Goal: Use online tool/utility: Utilize a website feature to perform a specific function

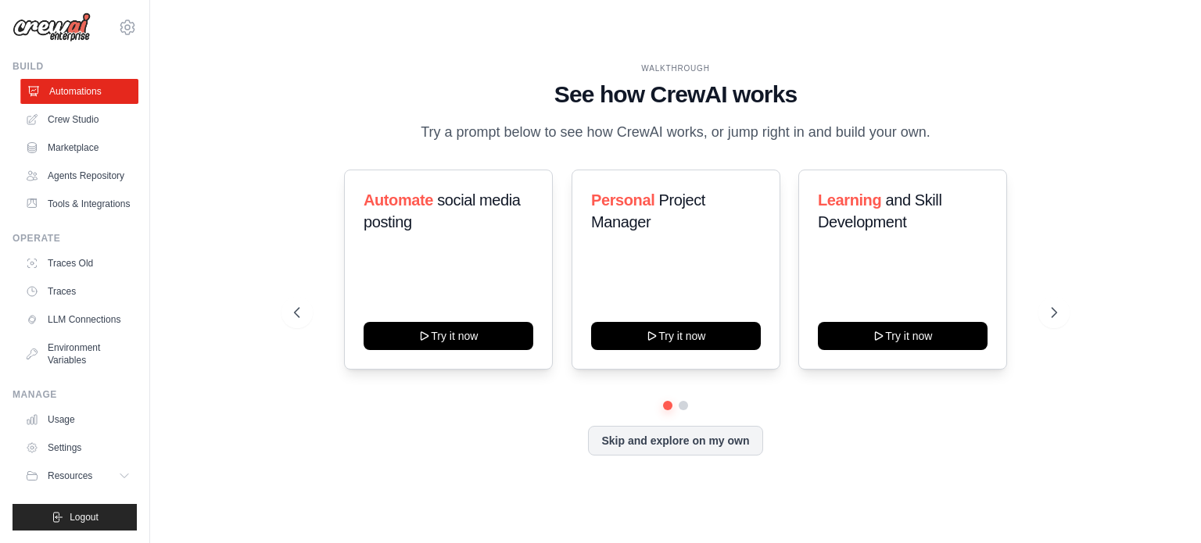
scroll to position [42, 0]
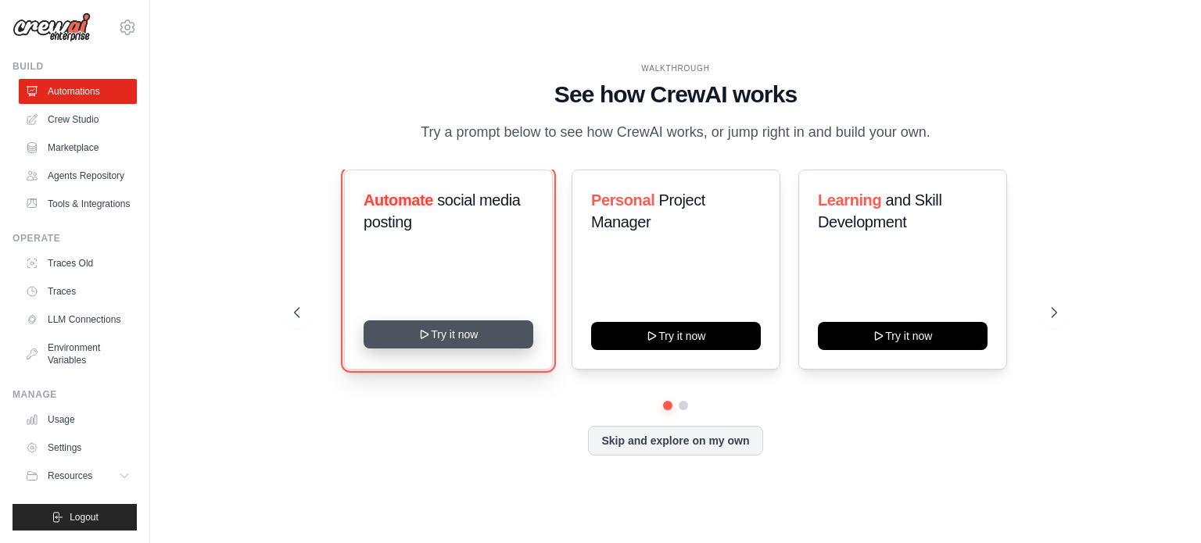
click at [435, 336] on button "Try it now" at bounding box center [448, 334] width 170 height 28
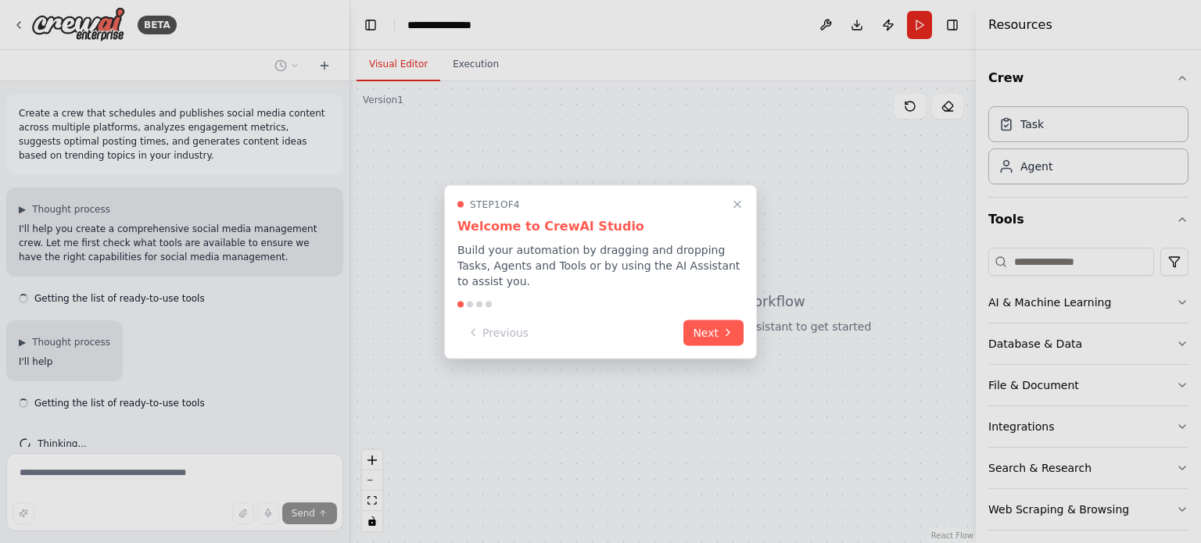
scroll to position [27, 0]
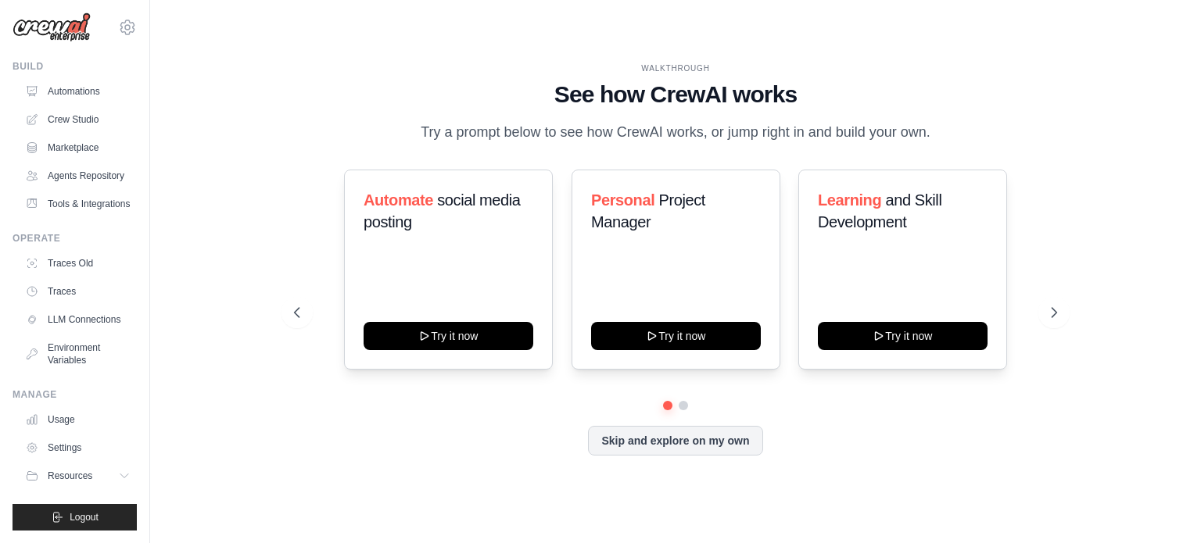
scroll to position [42, 0]
click at [1051, 314] on icon at bounding box center [1055, 313] width 16 height 16
